Goal: Task Accomplishment & Management: Use online tool/utility

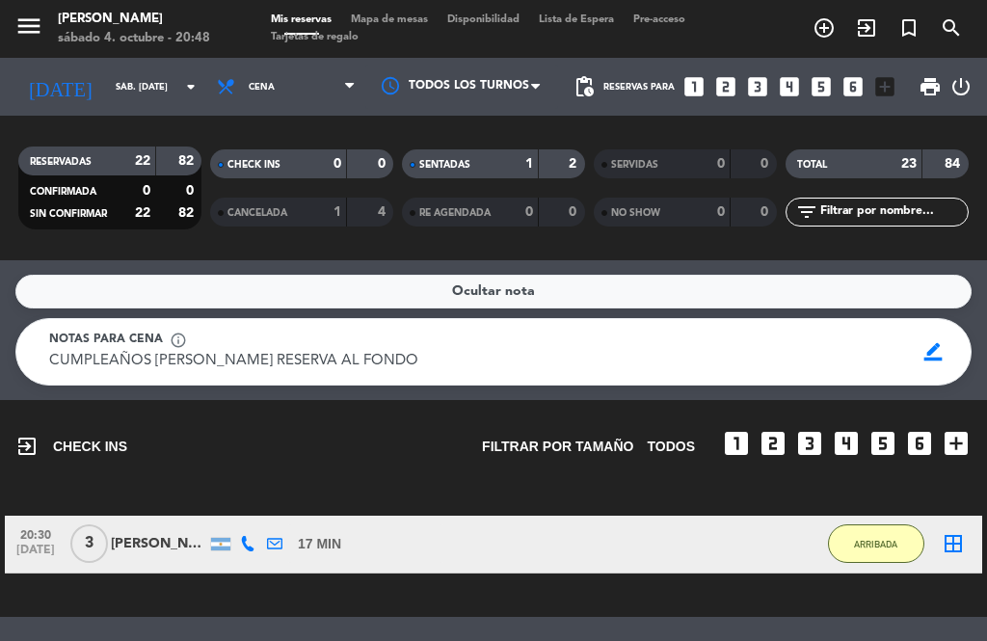
click at [879, 23] on span "exit_to_app" at bounding box center [867, 28] width 42 height 33
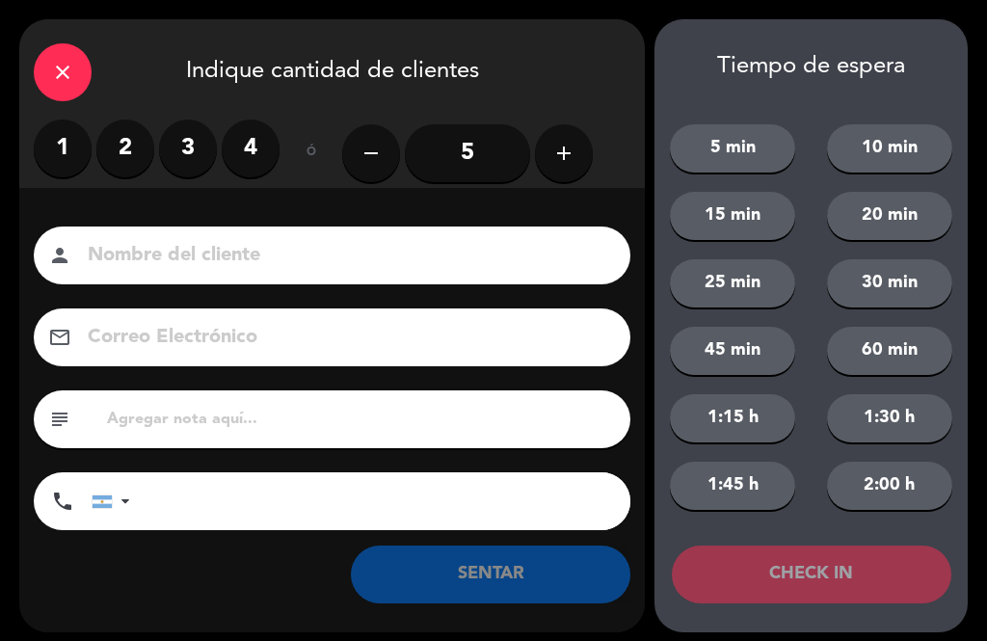
click at [129, 168] on label "2" at bounding box center [125, 149] width 58 height 58
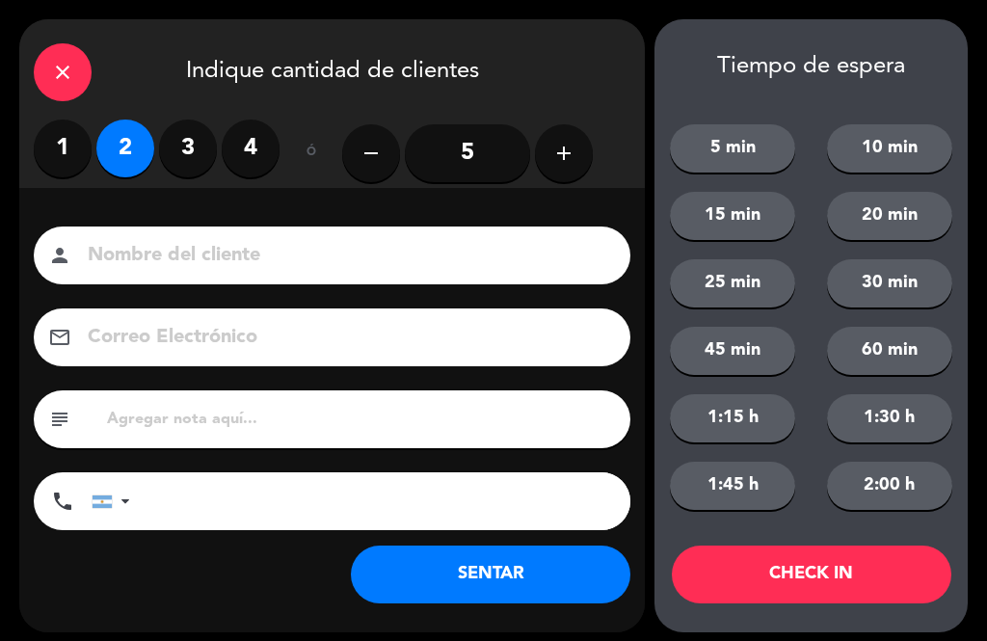
click at [201, 246] on input at bounding box center [346, 256] width 520 height 34
type input "Wk"
click at [491, 569] on button "SENTAR" at bounding box center [491, 575] width 280 height 58
click at [56, 80] on icon "close" at bounding box center [62, 72] width 23 height 23
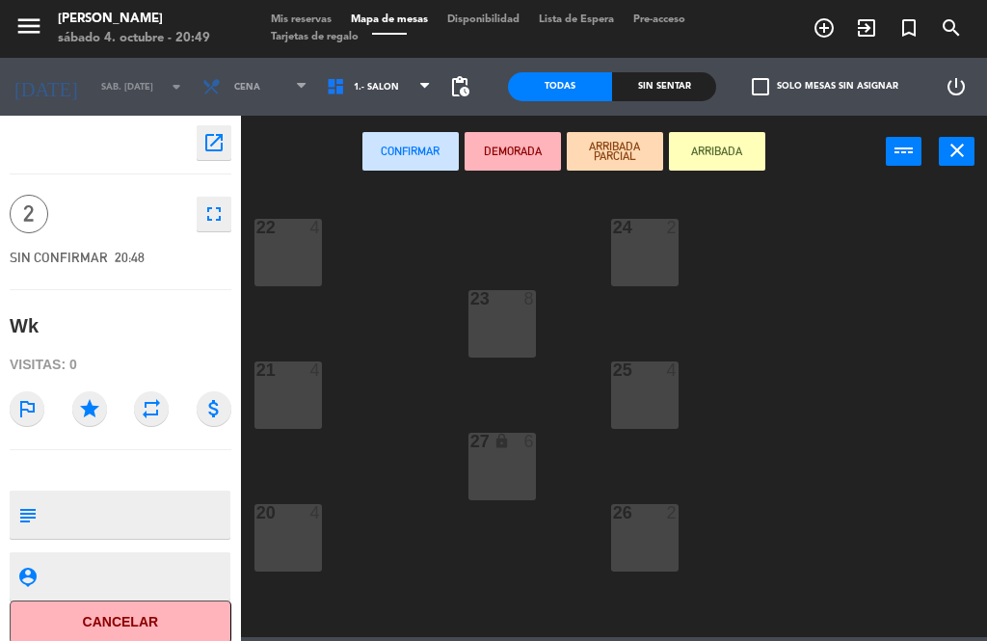
click at [731, 151] on button "ARRIBADA" at bounding box center [717, 151] width 96 height 39
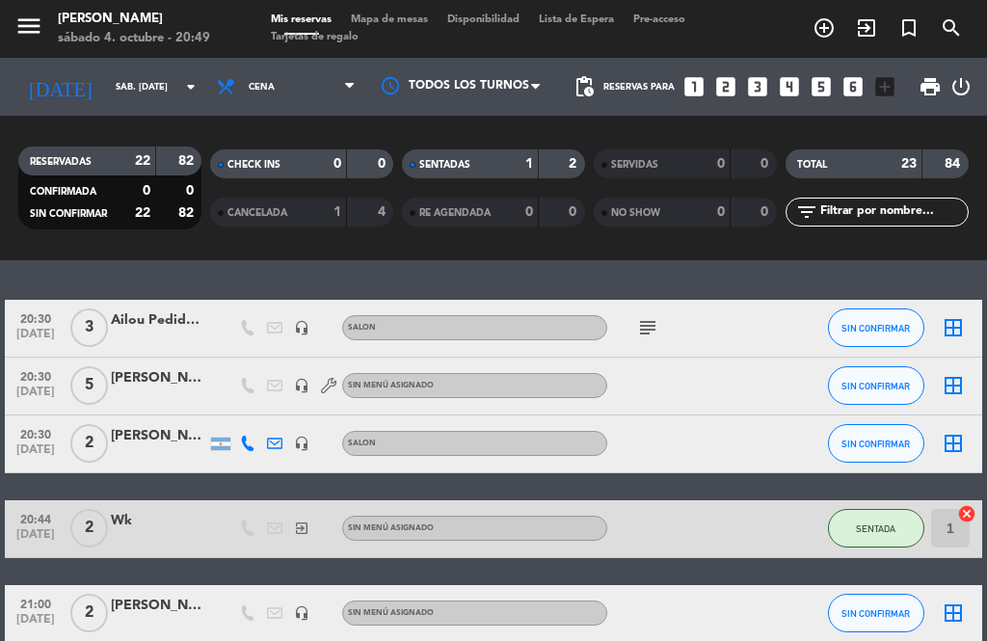
scroll to position [452, 0]
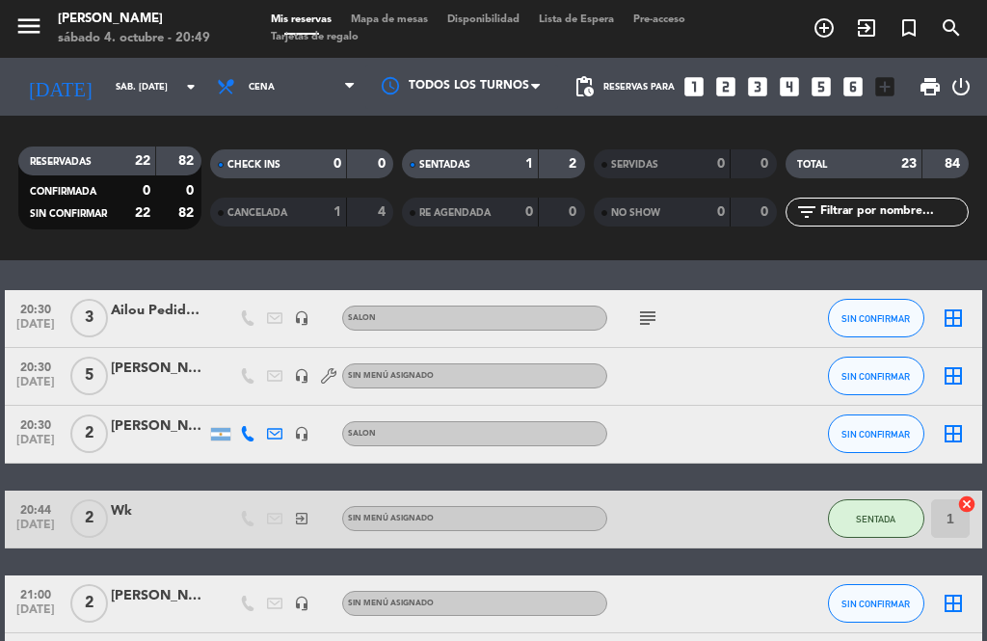
click at [125, 372] on div "[PERSON_NAME]" at bounding box center [159, 369] width 96 height 22
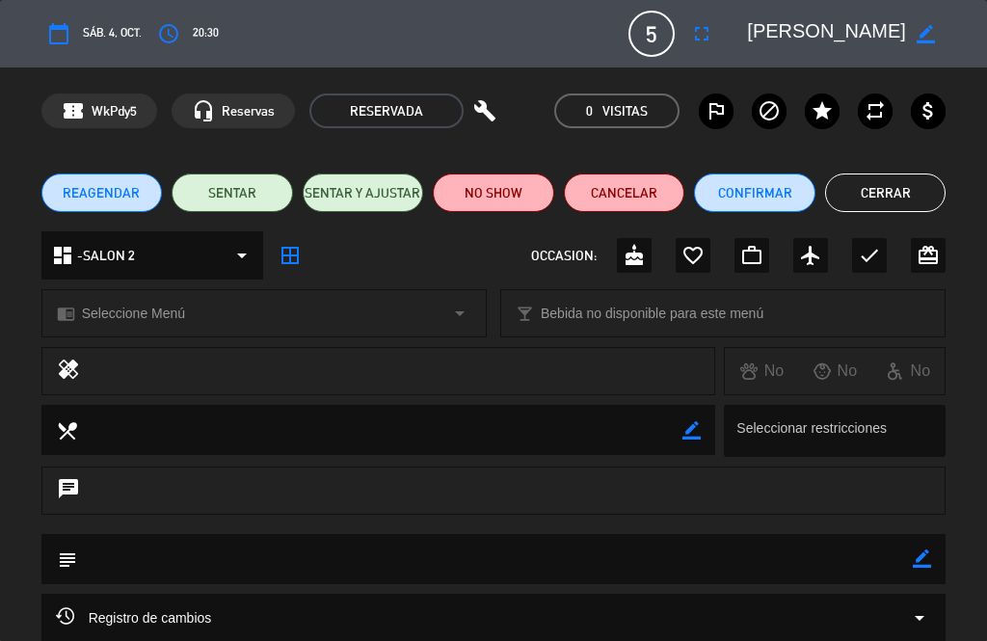
click at [248, 199] on button "SENTAR" at bounding box center [232, 193] width 121 height 39
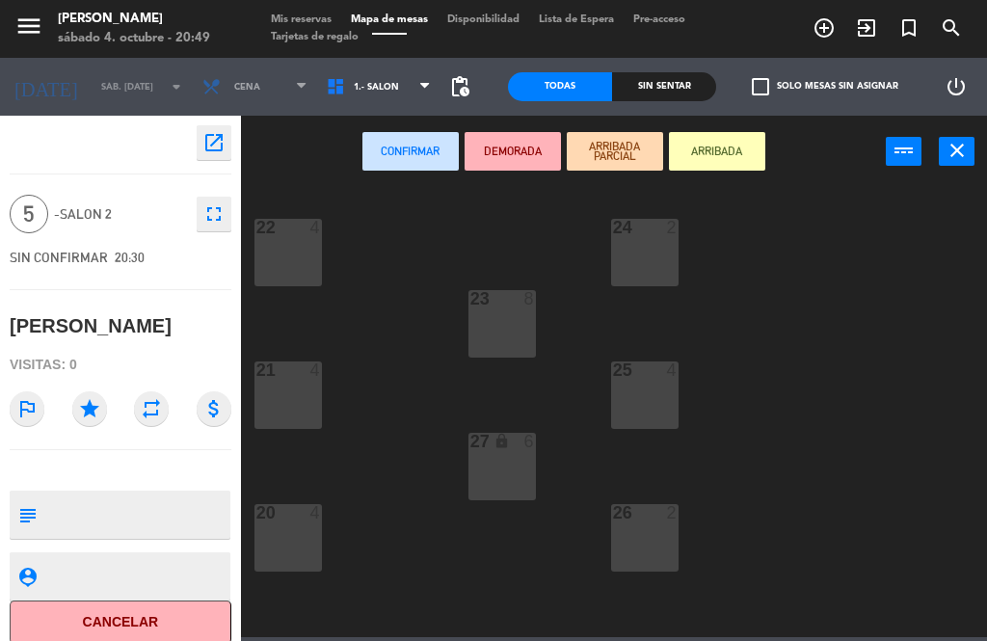
click at [732, 153] on button "ARRIBADA" at bounding box center [717, 151] width 96 height 39
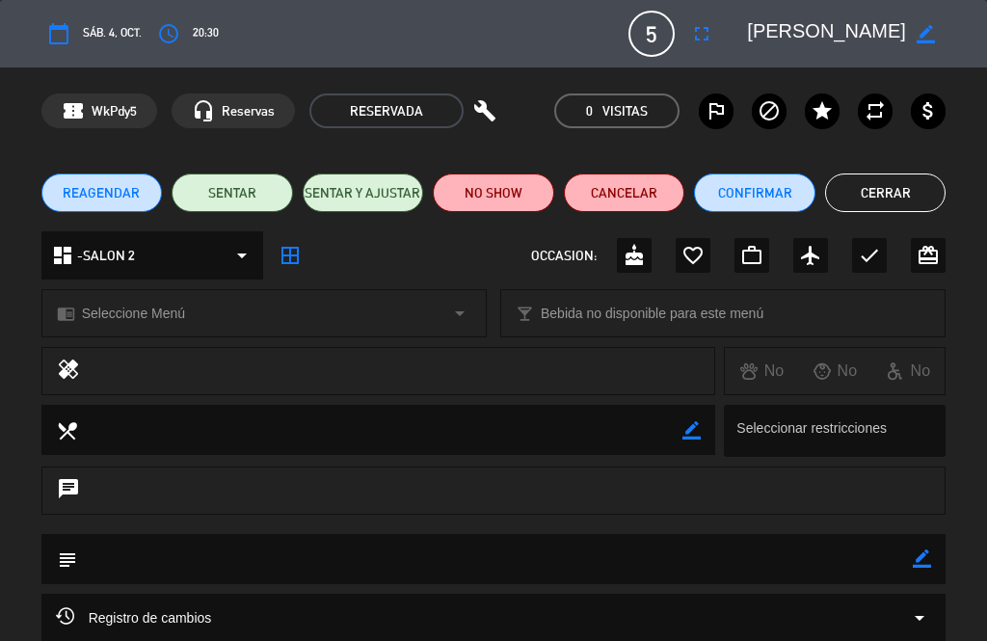
click at [239, 194] on button "SENTAR" at bounding box center [232, 193] width 121 height 39
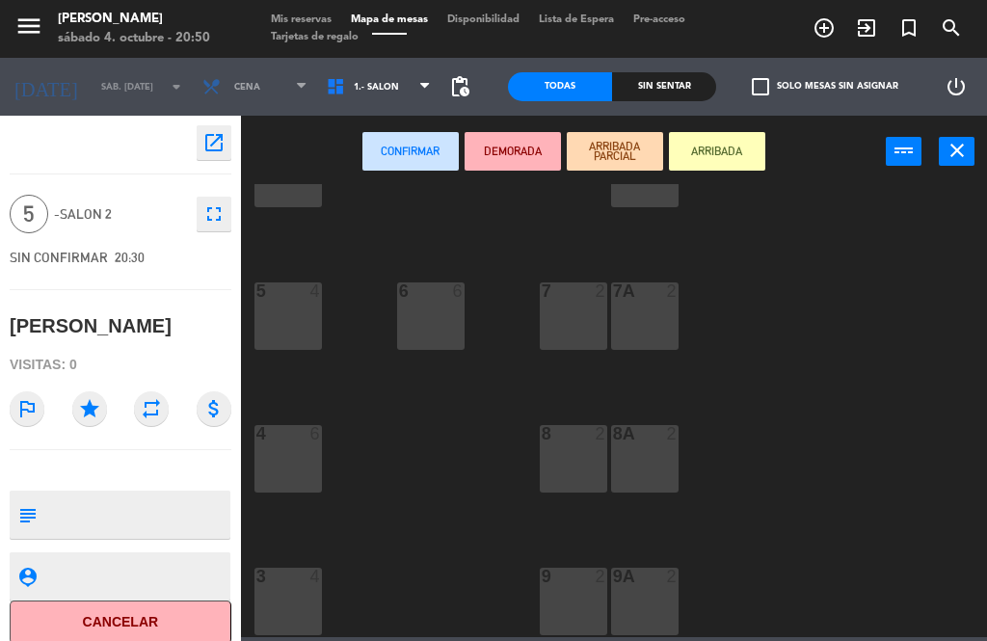
scroll to position [390, 0]
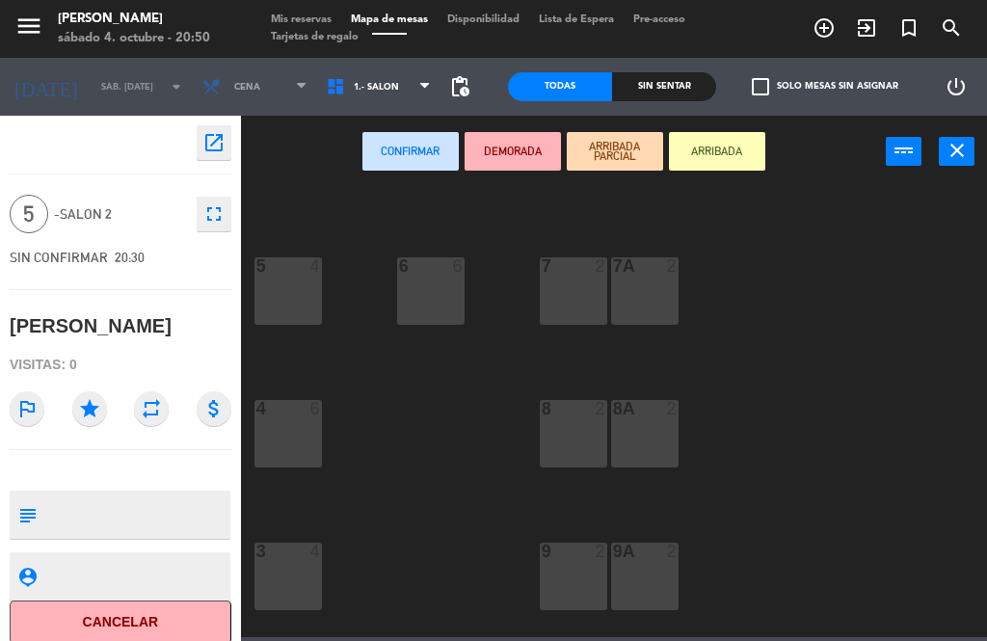
click at [294, 290] on div "5 4" at bounding box center [288, 290] width 67 height 67
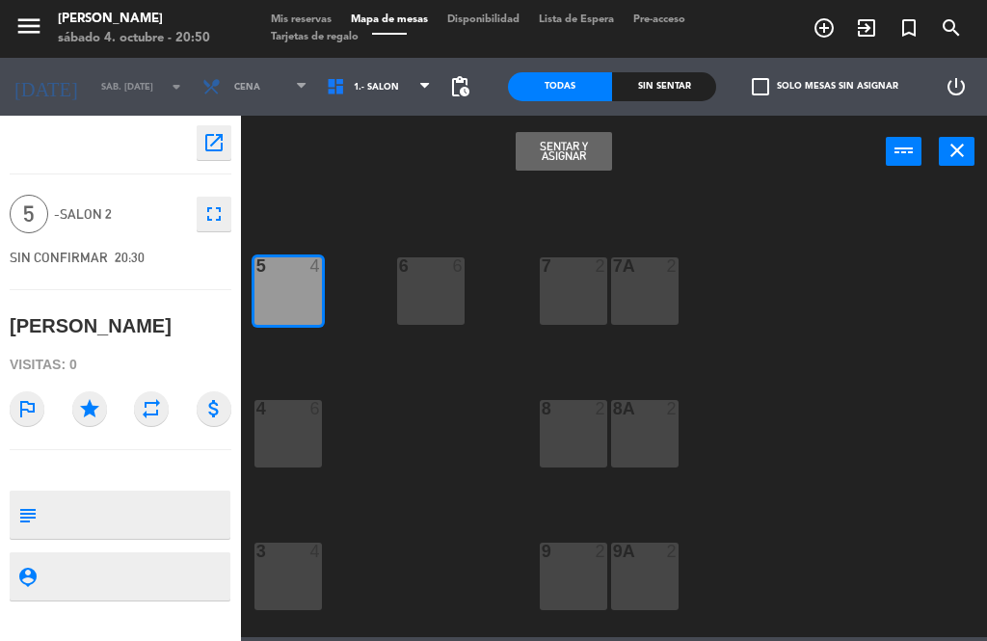
click at [576, 162] on button "Sentar y Asignar" at bounding box center [564, 151] width 96 height 39
